Goal: Transaction & Acquisition: Purchase product/service

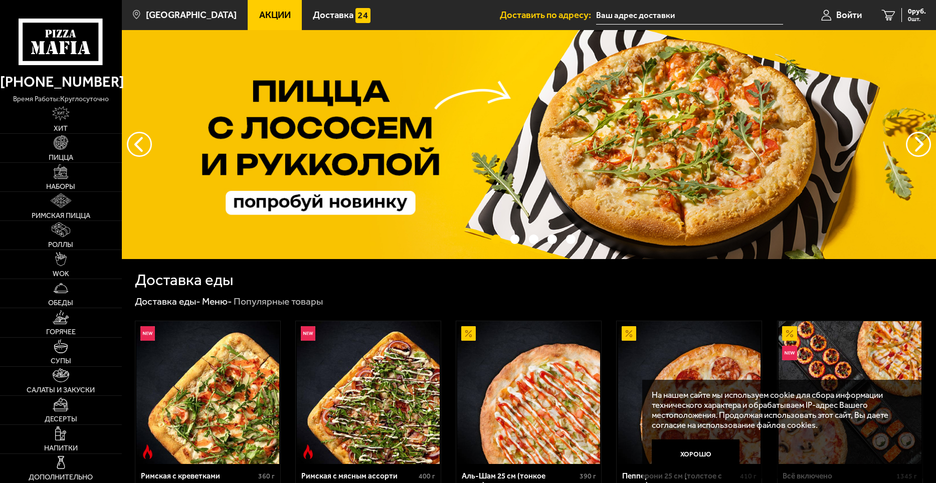
scroll to position [150, 0]
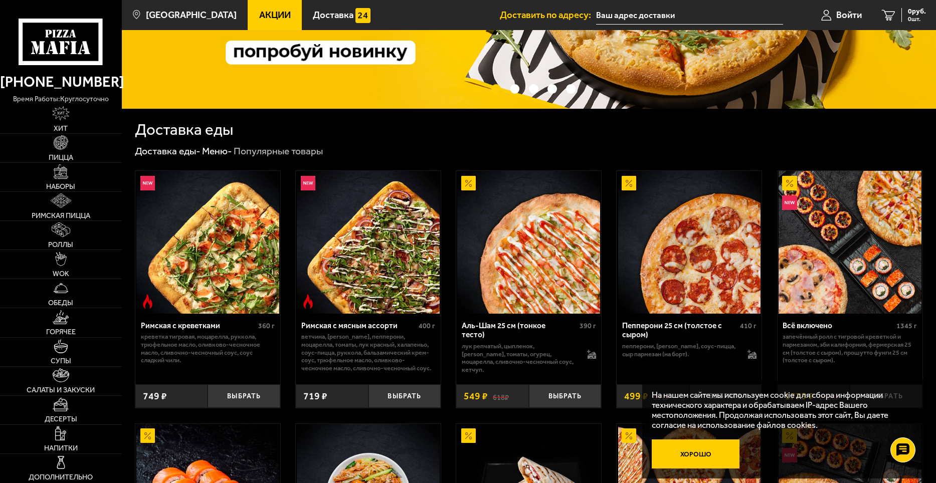
click at [713, 449] on button "Хорошо" at bounding box center [696, 454] width 88 height 29
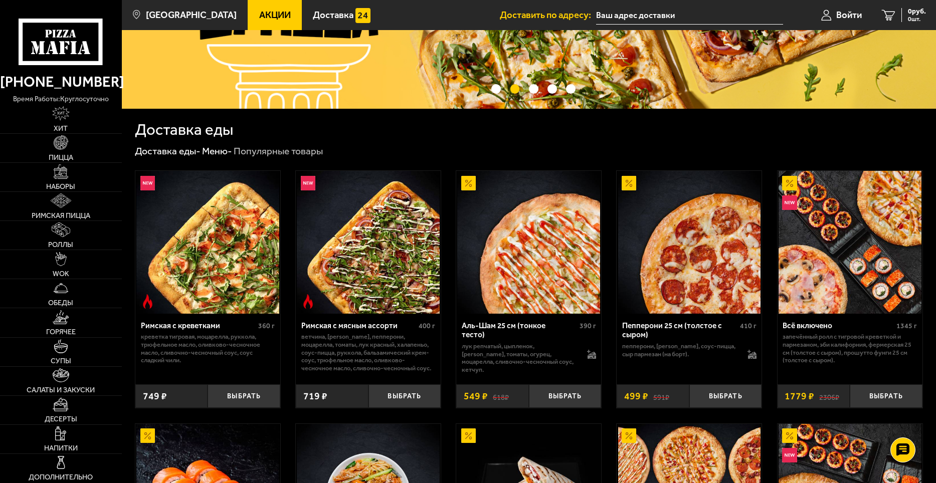
scroll to position [251, 0]
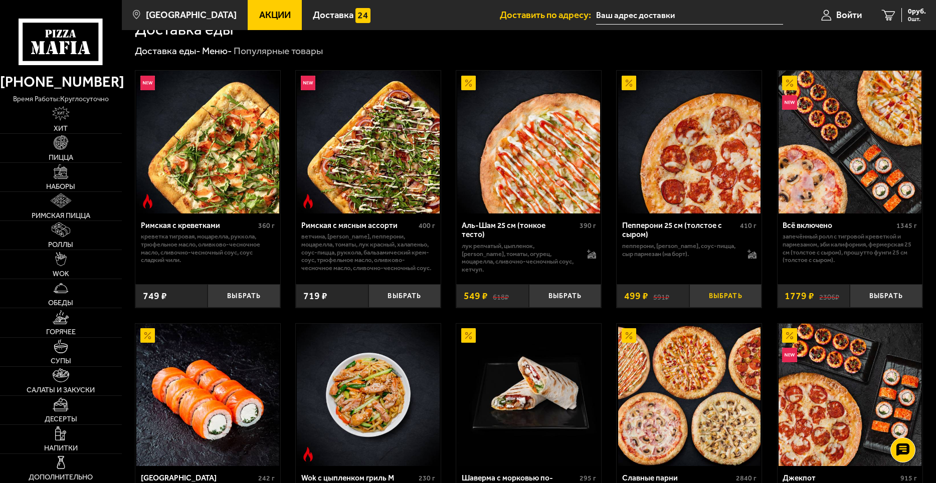
click at [711, 301] on button "Выбрать" at bounding box center [725, 296] width 73 height 24
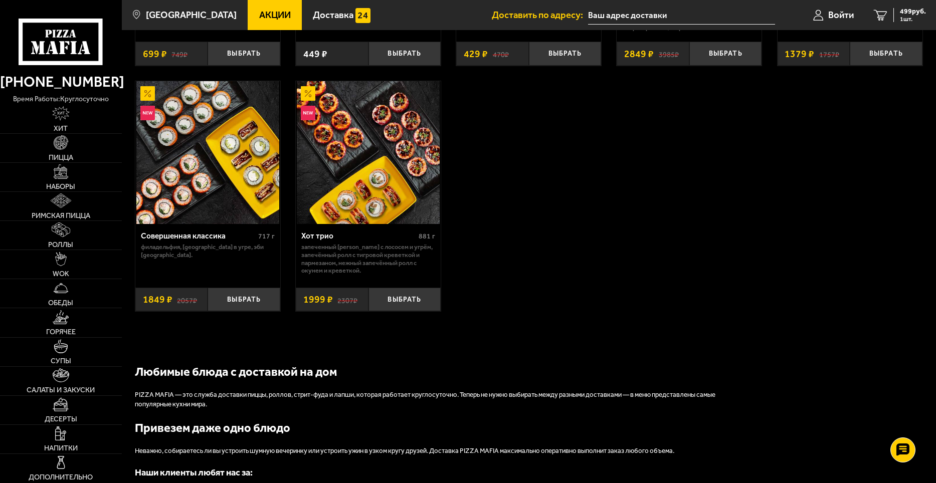
scroll to position [601, 0]
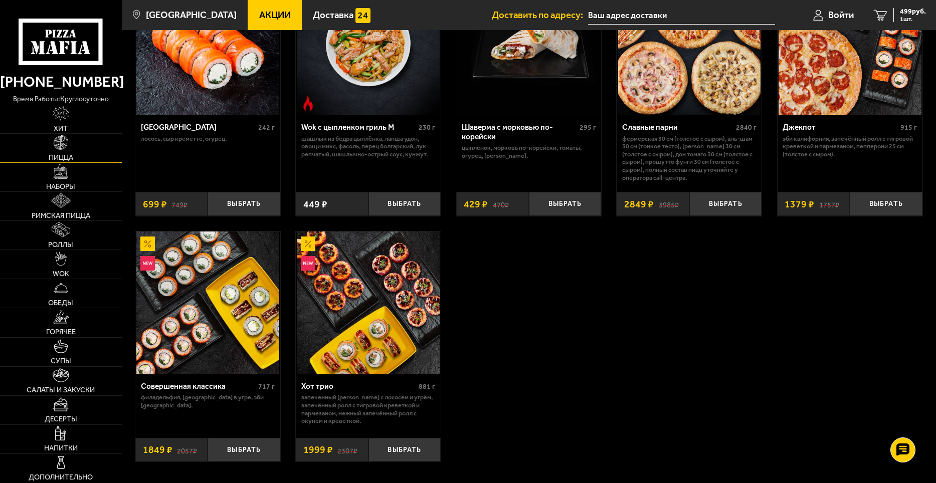
click at [44, 148] on link "Пицца" at bounding box center [61, 148] width 122 height 29
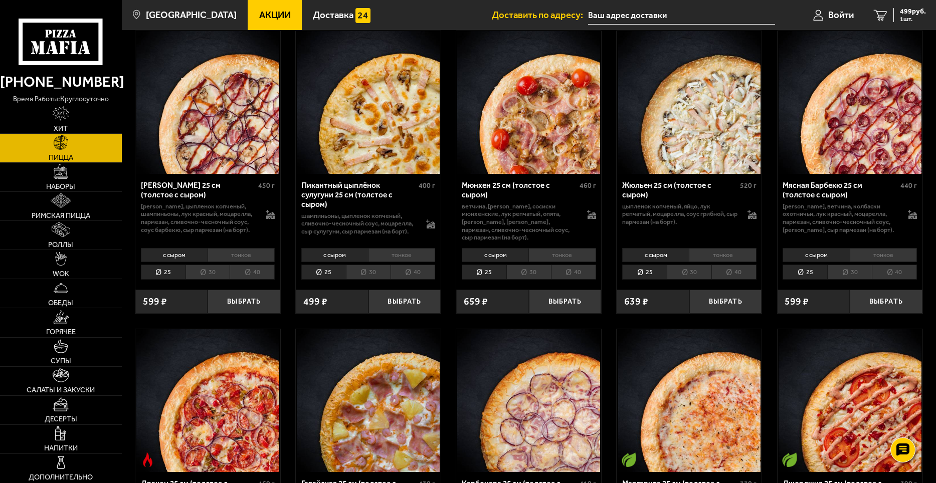
scroll to position [1754, 0]
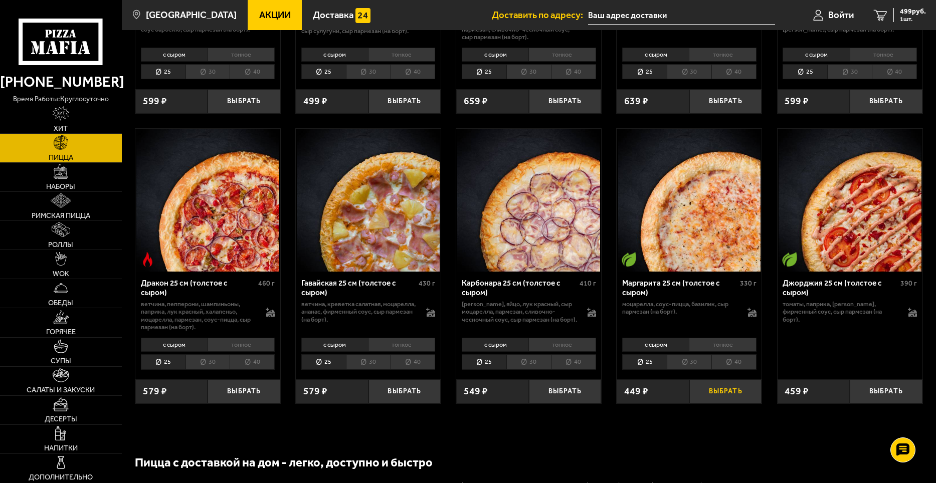
click at [719, 393] on button "Выбрать" at bounding box center [725, 391] width 73 height 24
click at [912, 15] on span "948 руб." at bounding box center [913, 11] width 26 height 7
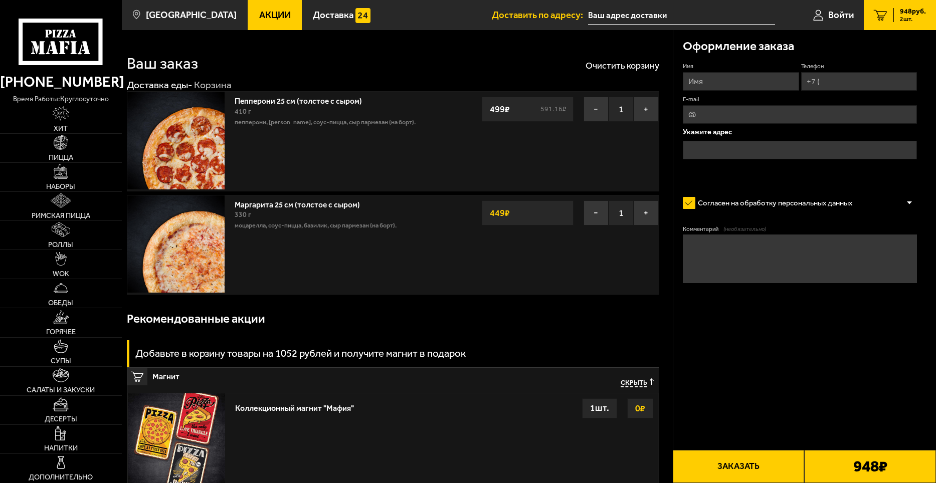
click at [698, 82] on input "Имя" at bounding box center [741, 81] width 116 height 19
type input "Ирэн"
click at [857, 79] on input "Телефон" at bounding box center [859, 81] width 116 height 19
type input "+7 (921) 907-57-37"
type input "shokoladka0703@bk.ru"
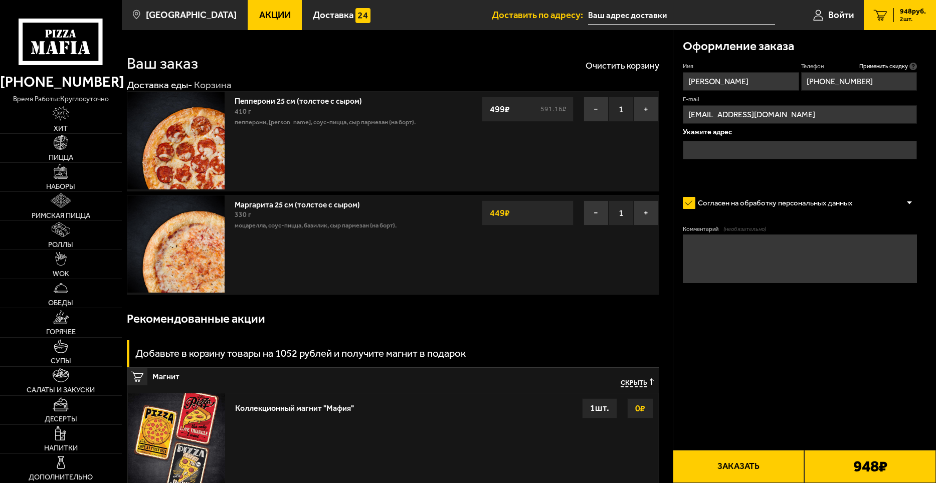
type input "+7 (921) 907-57-37"
click at [730, 142] on input "text" at bounding box center [800, 150] width 234 height 19
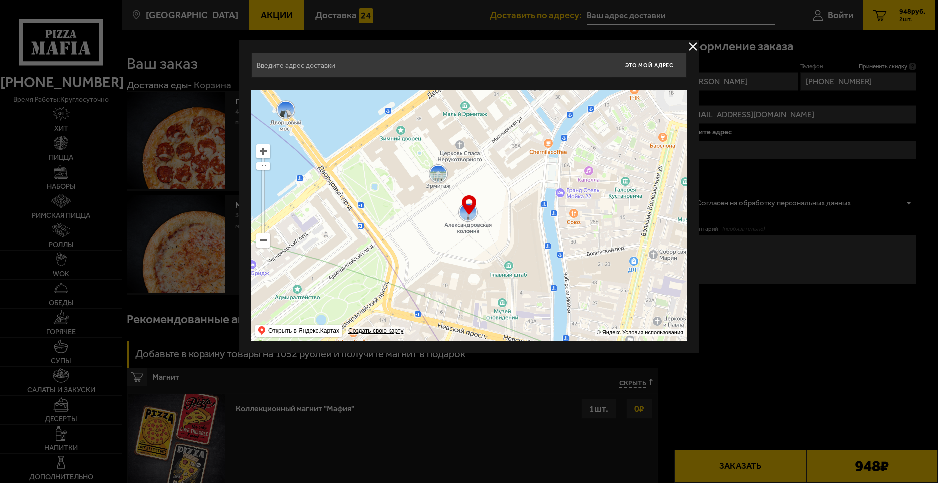
click at [468, 60] on input "text" at bounding box center [431, 65] width 361 height 25
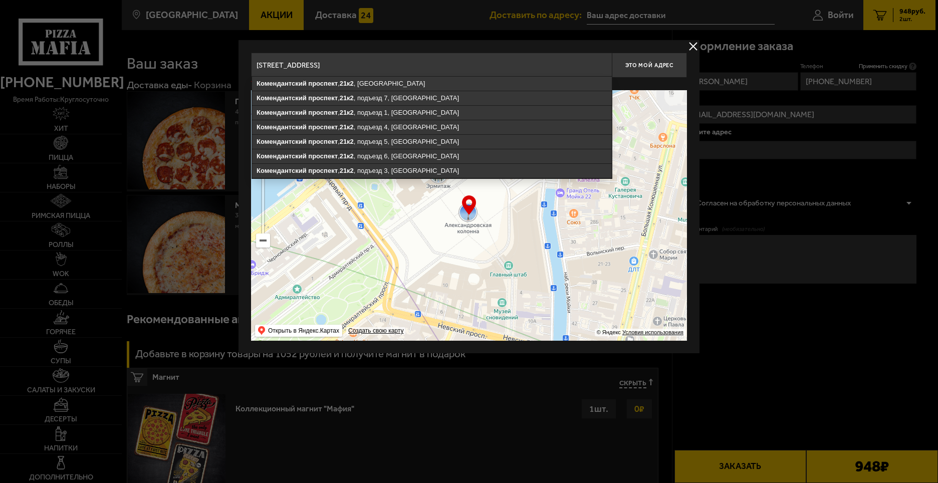
click at [368, 63] on input "Комендантский проспект, 21к2" at bounding box center [431, 65] width 361 height 25
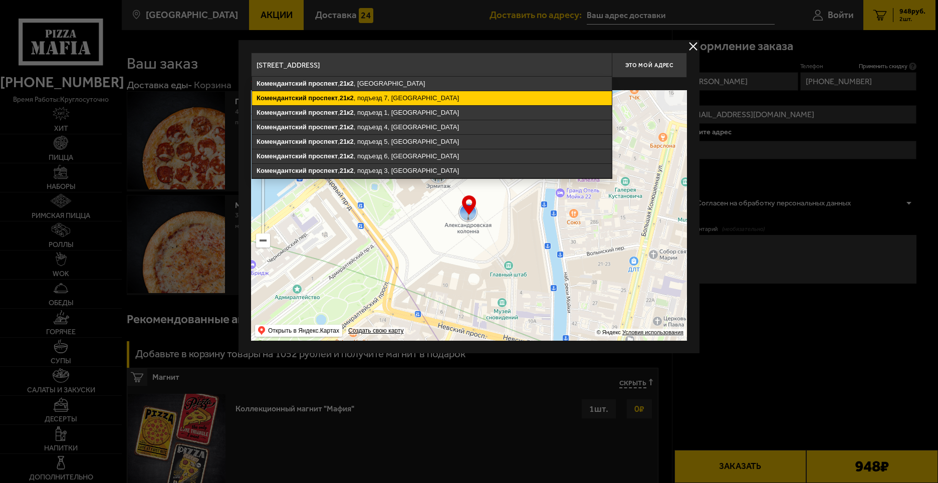
click at [355, 95] on ymaps "Комендантский проспект , 21к2 , подъезд 7, Санкт-Петербург" at bounding box center [432, 98] width 360 height 14
type input "Санкт-Петербург, Комендантский проспект, 21к2, подъезд 7"
type input "[STREET_ADDRESS]"
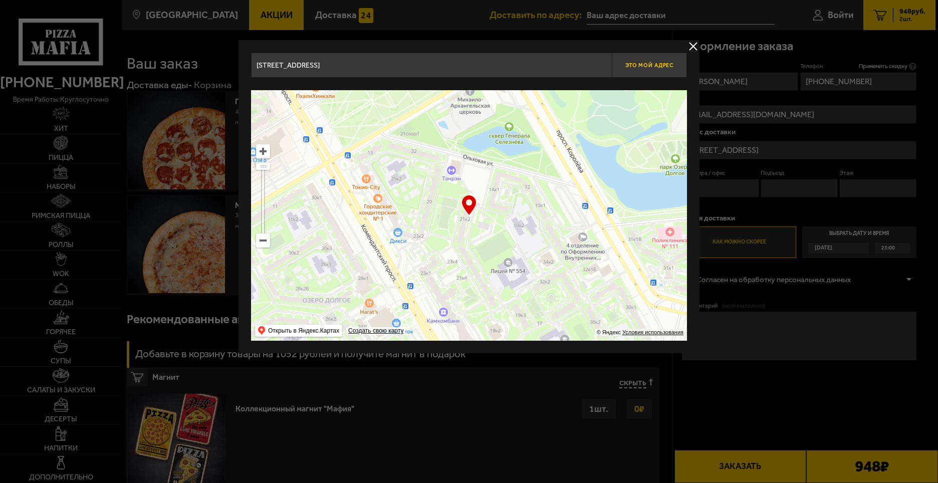
click at [643, 70] on button "Это мой адрес" at bounding box center [649, 65] width 75 height 25
type input "[STREET_ADDRESS]"
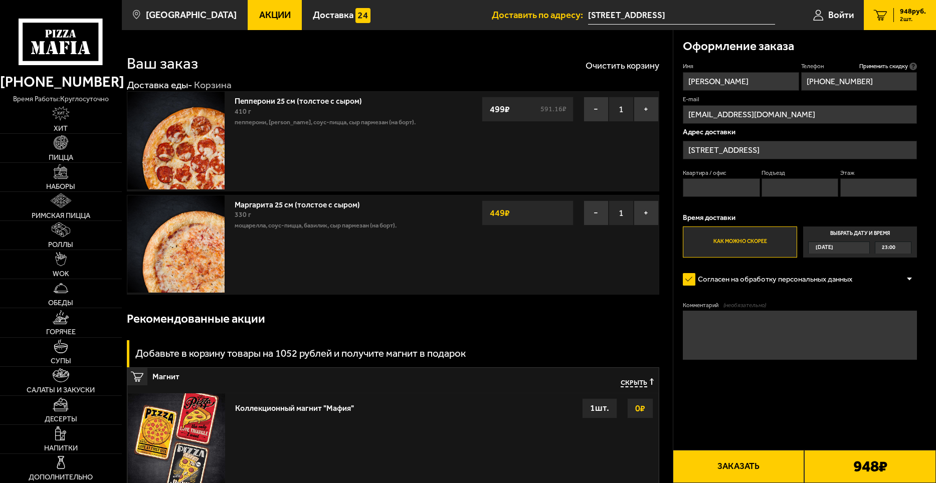
click at [701, 188] on input "Квартира / офис" at bounding box center [721, 187] width 77 height 19
type input "446"
type input "7"
type input "5"
type textarea "позвонить как будете подъезжать, не работают домофоны"
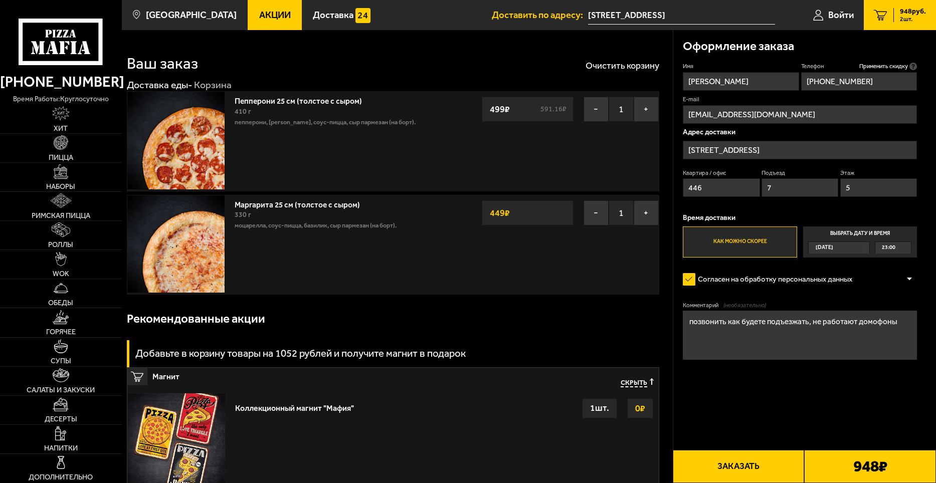
click at [736, 469] on button "Заказать" at bounding box center [739, 466] width 132 height 33
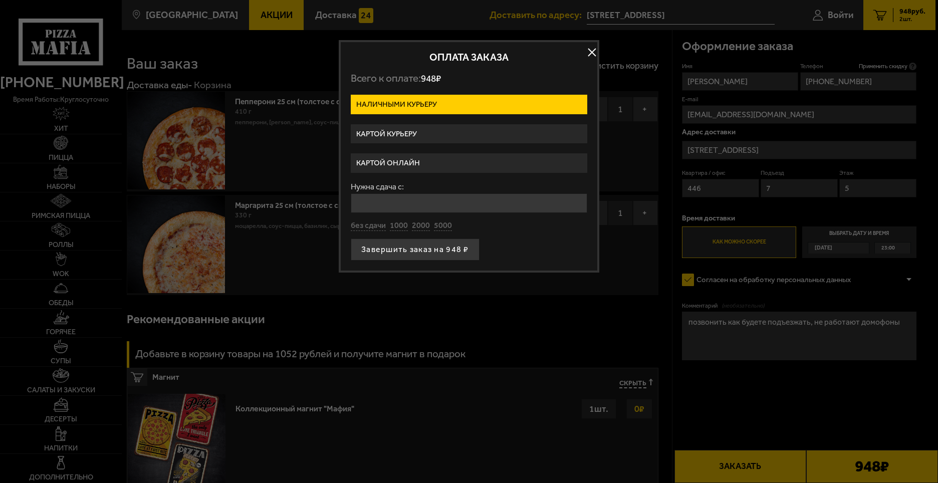
click at [440, 163] on label "Картой онлайн" at bounding box center [469, 163] width 237 height 20
click at [0, 0] on input "Картой онлайн" at bounding box center [0, 0] width 0 height 0
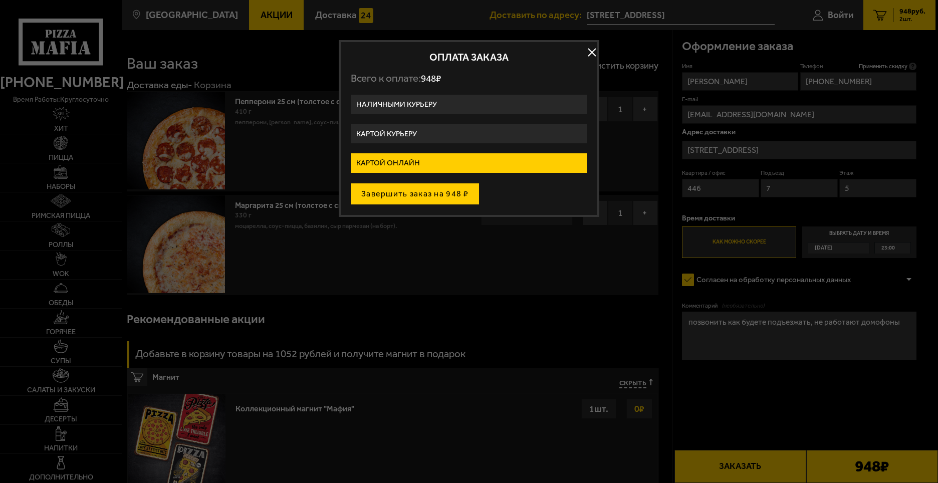
click at [441, 192] on button "Завершить заказ на 948 ₽" at bounding box center [415, 194] width 129 height 22
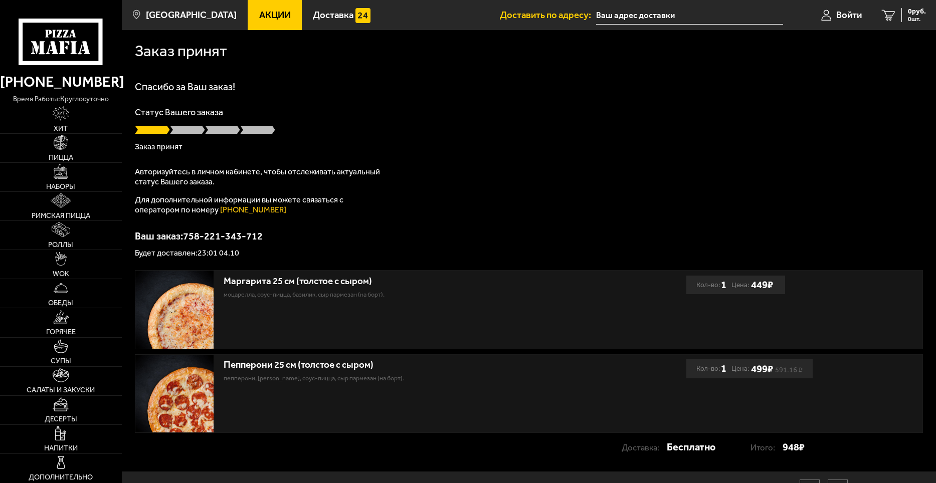
type input "[STREET_ADDRESS]"
click at [79, 447] on link "Напитки" at bounding box center [61, 439] width 122 height 29
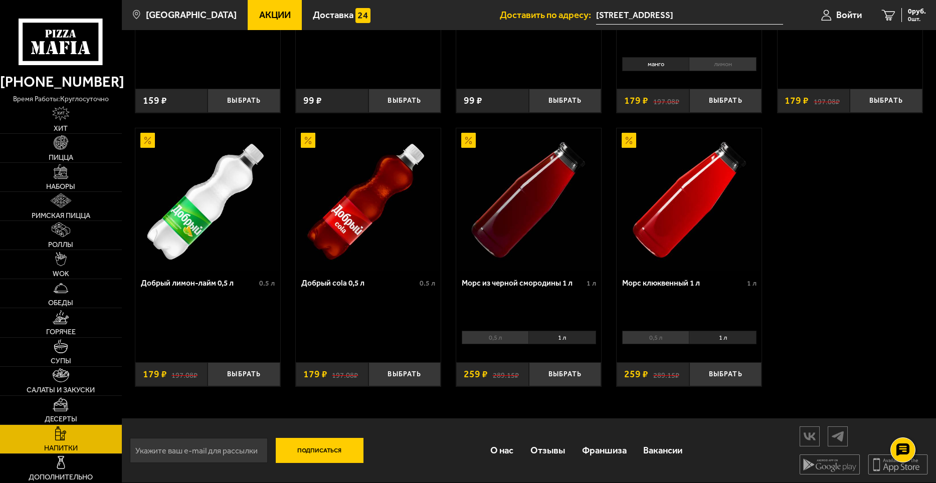
click at [596, 260] on img at bounding box center [528, 199] width 143 height 143
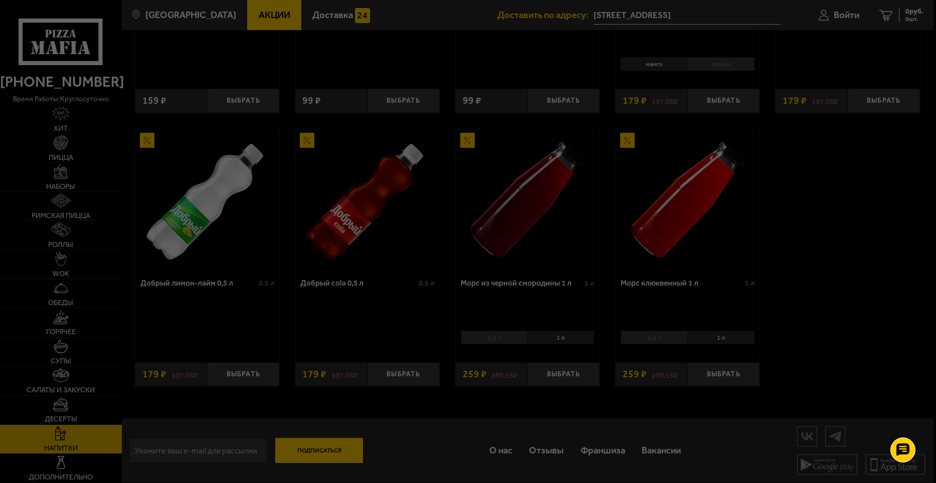
scroll to position [386, 0]
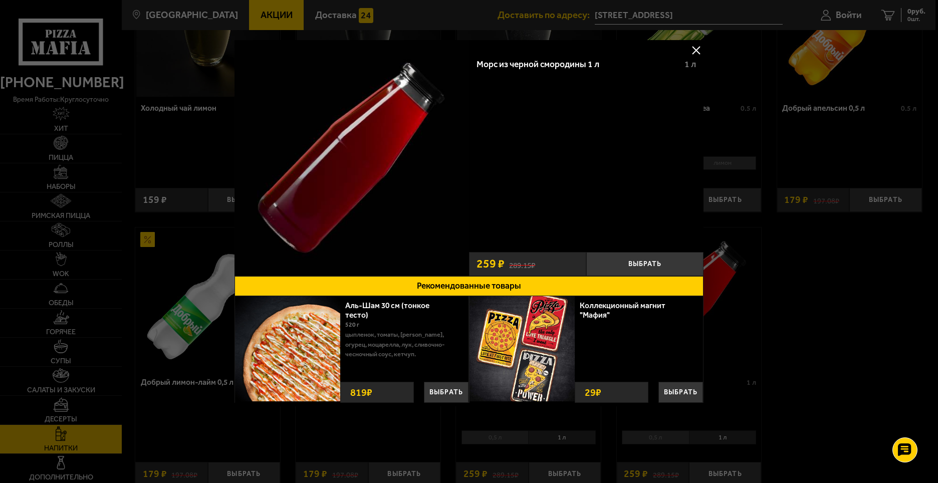
click at [694, 54] on button at bounding box center [696, 50] width 15 height 15
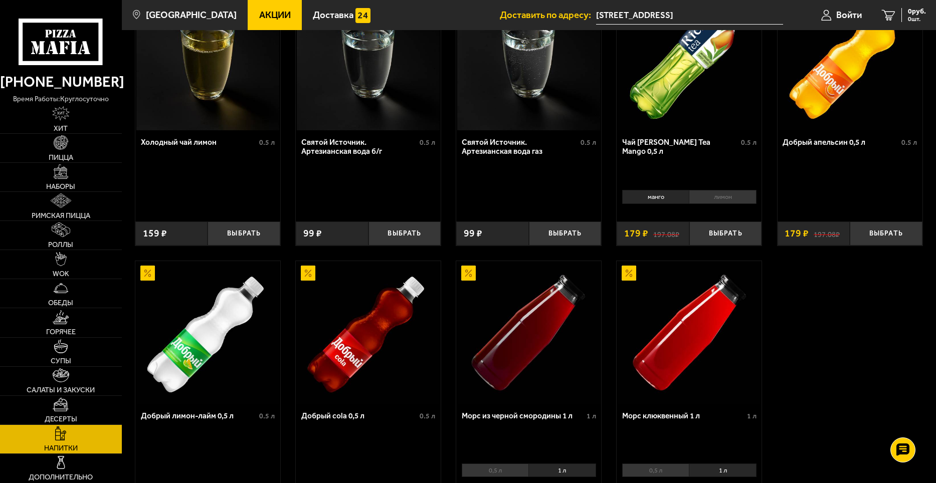
scroll to position [251, 0]
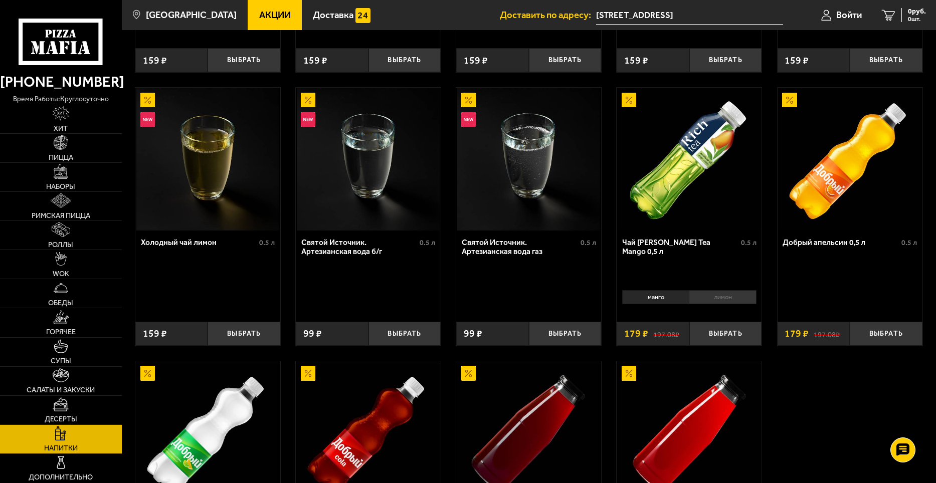
click at [723, 293] on li "лимон" at bounding box center [722, 297] width 67 height 14
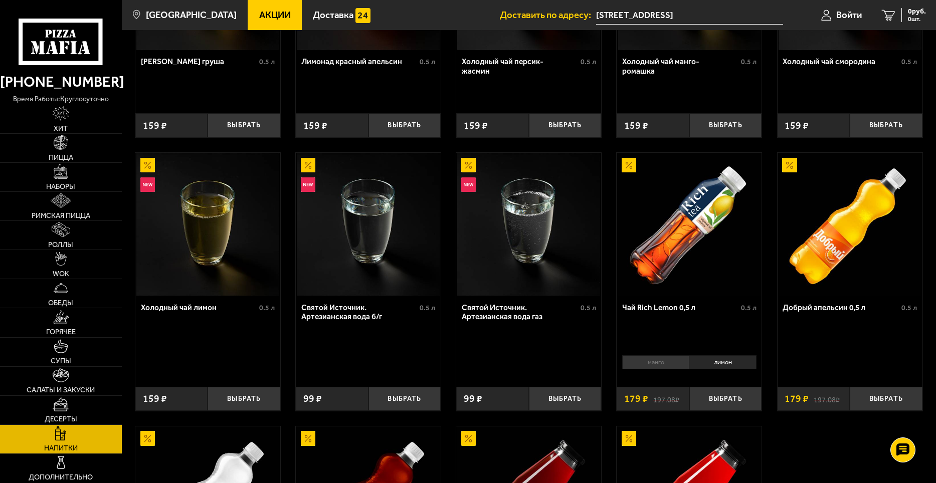
scroll to position [0, 0]
